Goal: Task Accomplishment & Management: Use online tool/utility

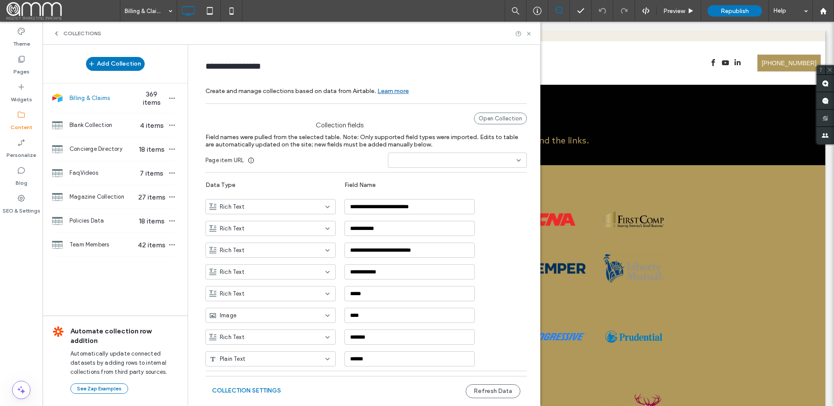
click at [108, 94] on span "Billing & Claims" at bounding box center [102, 98] width 67 height 9
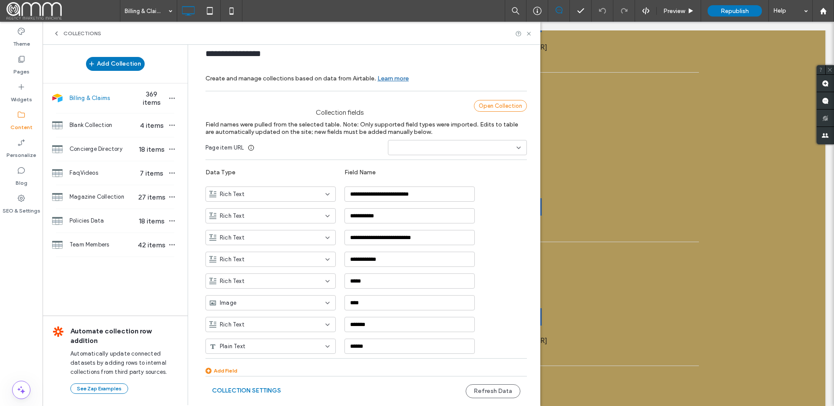
click at [492, 103] on div "Open Collection" at bounding box center [500, 106] width 53 height 12
drag, startPoint x: 20, startPoint y: 117, endPoint x: 26, endPoint y: 116, distance: 5.7
click at [20, 117] on use at bounding box center [21, 115] width 7 height 6
click at [20, 72] on label "Pages" at bounding box center [21, 69] width 16 height 12
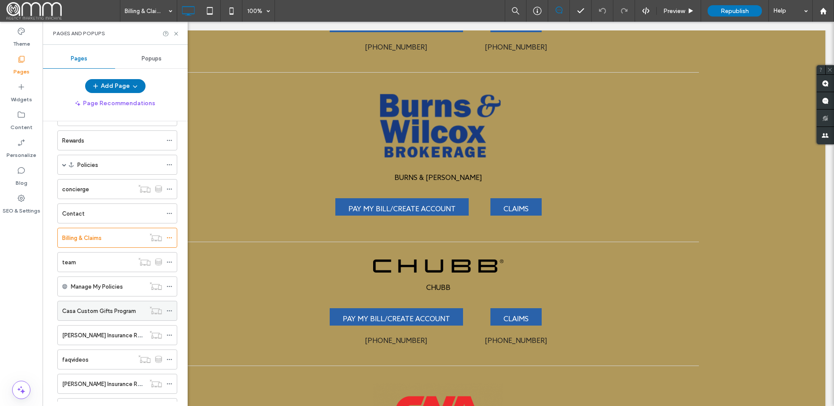
scroll to position [190, 0]
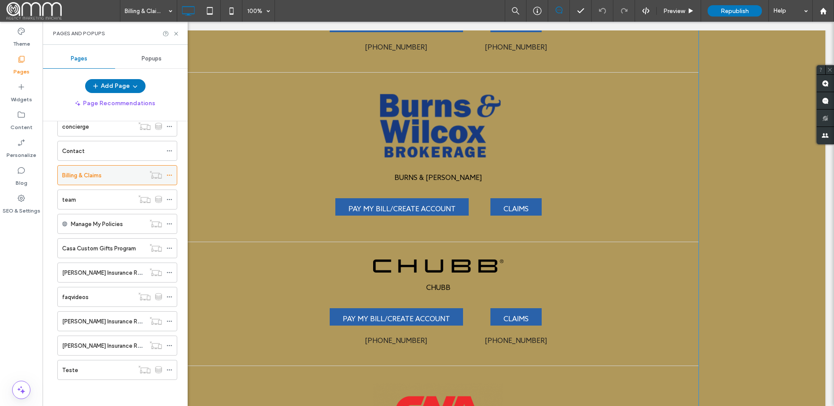
click at [171, 175] on use at bounding box center [169, 175] width 5 height 1
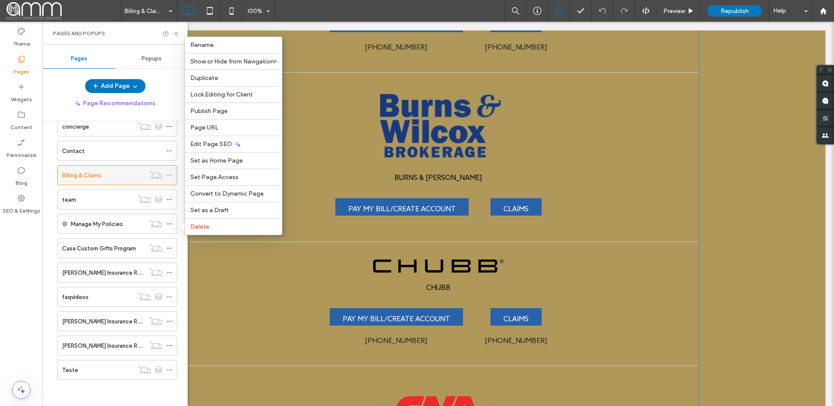
scroll to position [0, 0]
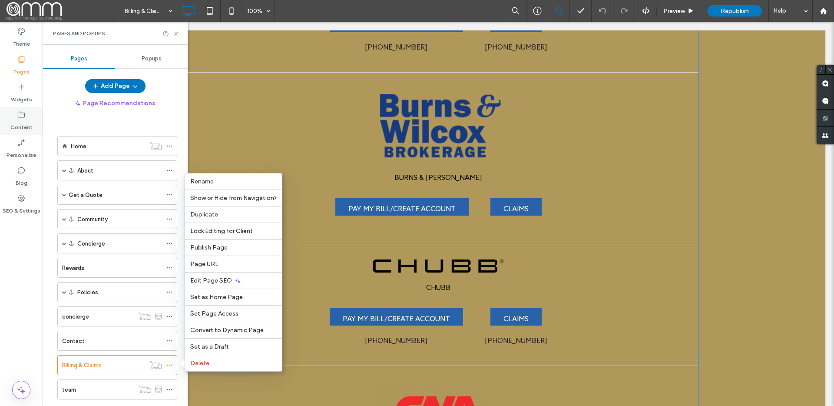
click at [20, 121] on label "Content" at bounding box center [21, 125] width 22 height 12
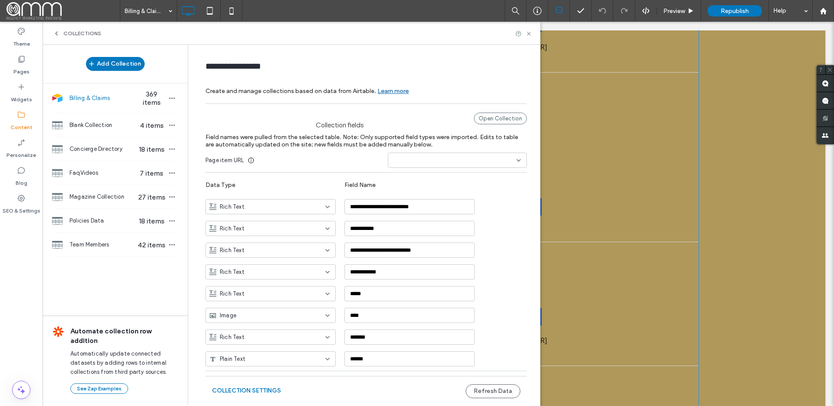
click at [99, 101] on span "Billing & Claims" at bounding box center [102, 98] width 67 height 9
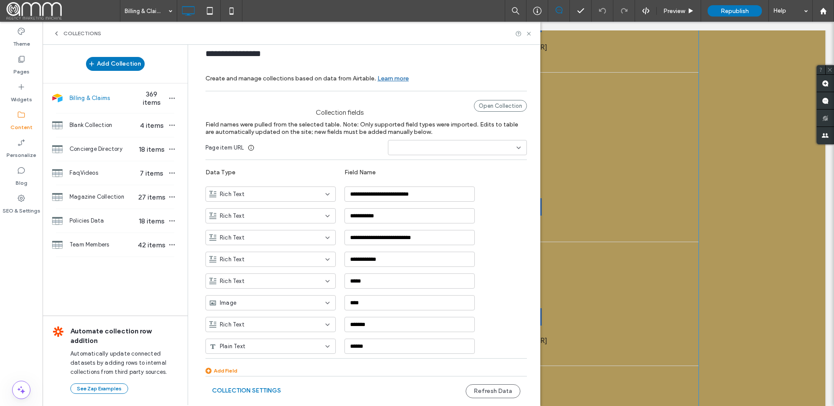
drag, startPoint x: 480, startPoint y: 389, endPoint x: 450, endPoint y: 394, distance: 29.9
click at [449, 394] on div "Collection Settings Refresh Data" at bounding box center [365, 391] width 321 height 30
click at [468, 392] on button "Refresh Data" at bounding box center [493, 391] width 55 height 14
click at [15, 66] on label "Pages" at bounding box center [21, 69] width 16 height 12
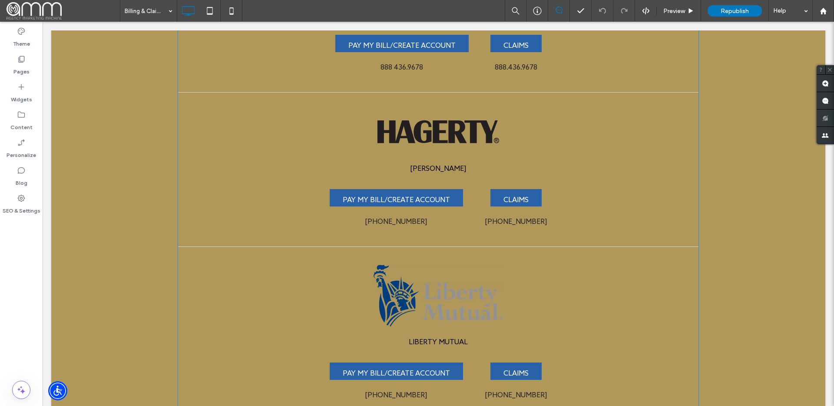
scroll to position [1546, 0]
